Goal: Obtain resource: Download file/media

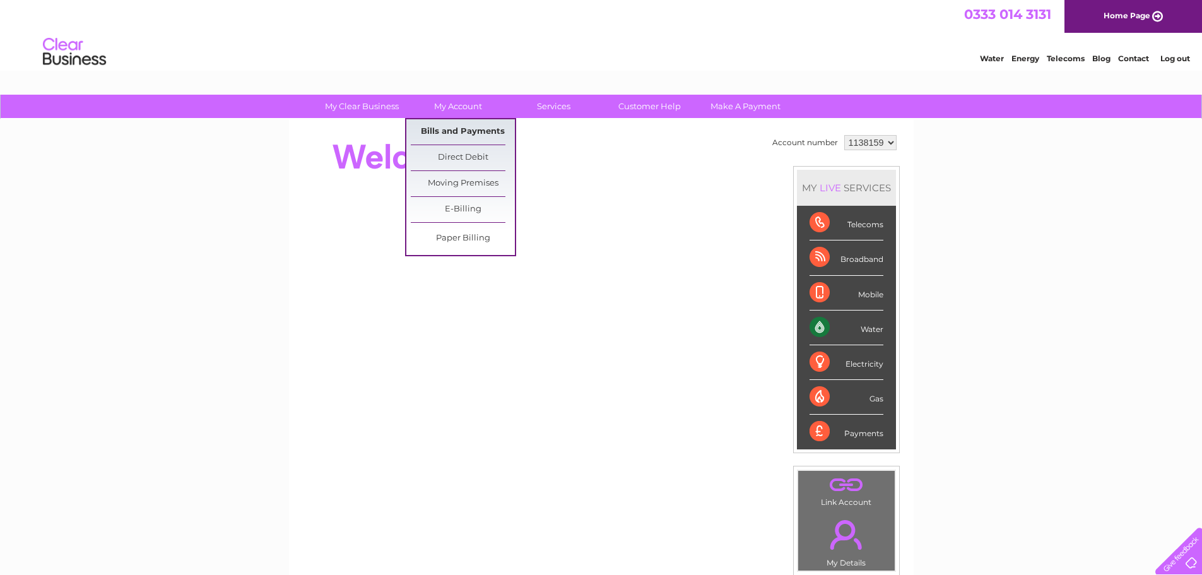
click at [456, 137] on link "Bills and Payments" at bounding box center [463, 131] width 104 height 25
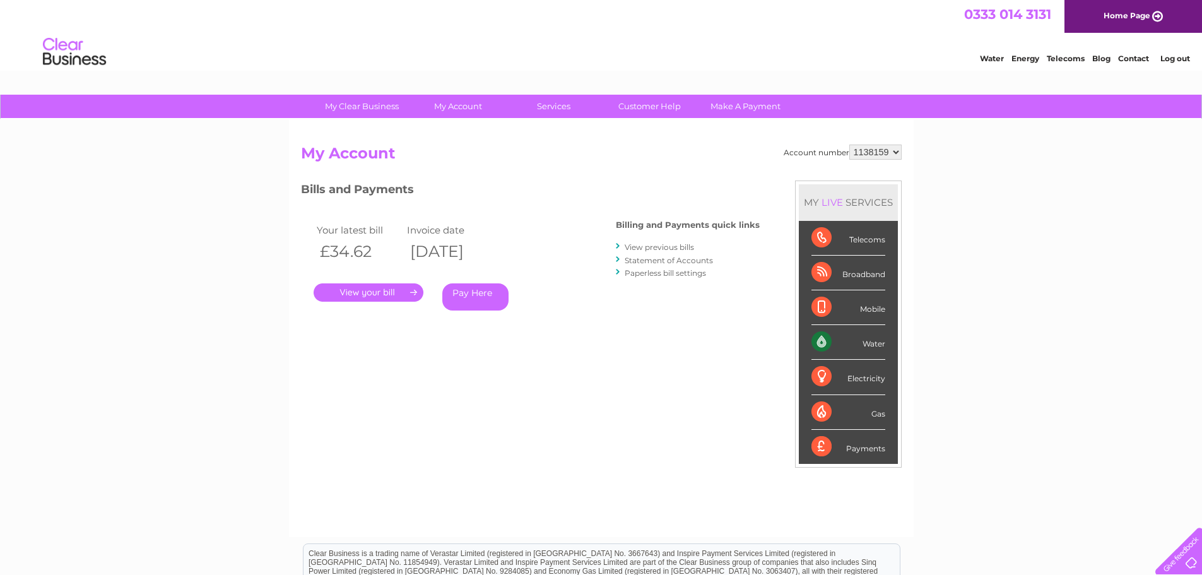
click at [390, 289] on link "." at bounding box center [369, 292] width 110 height 18
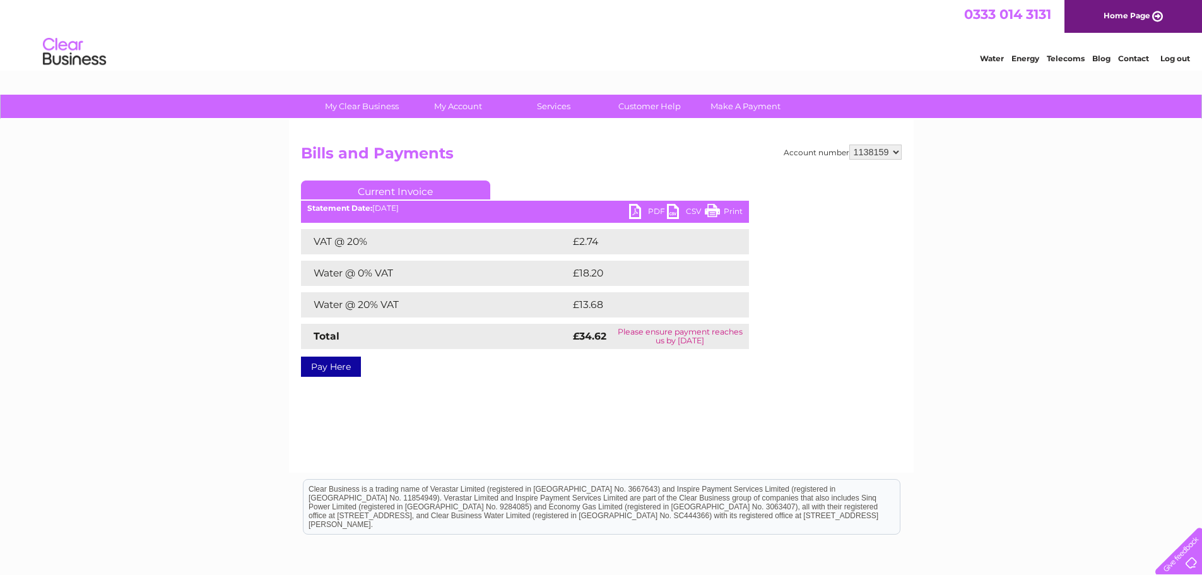
click at [649, 209] on link "PDF" at bounding box center [648, 213] width 38 height 18
click at [68, 50] on img at bounding box center [74, 52] width 64 height 38
drag, startPoint x: 72, startPoint y: 62, endPoint x: 78, endPoint y: 66, distance: 6.8
click at [72, 62] on img at bounding box center [74, 52] width 64 height 38
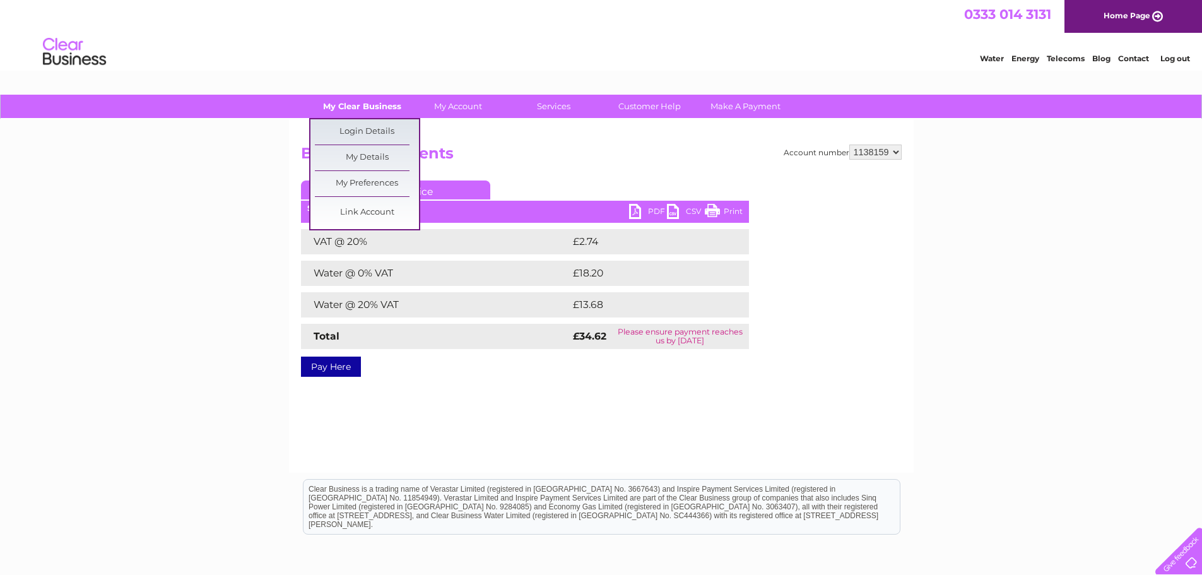
click at [375, 108] on link "My Clear Business" at bounding box center [362, 106] width 104 height 23
